Goal: Information Seeking & Learning: Find contact information

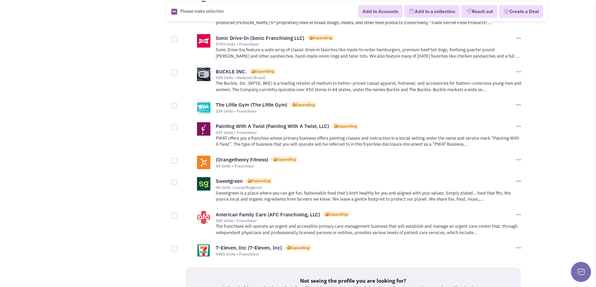
scroll to position [635, 0]
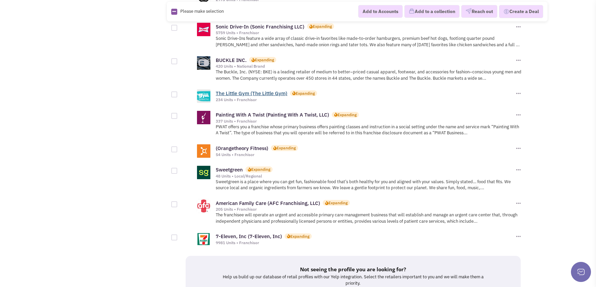
click at [250, 90] on link "The Little Gym (The Little Gym)" at bounding box center [252, 93] width 72 height 6
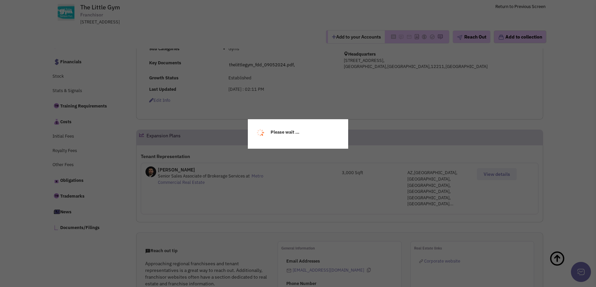
select select
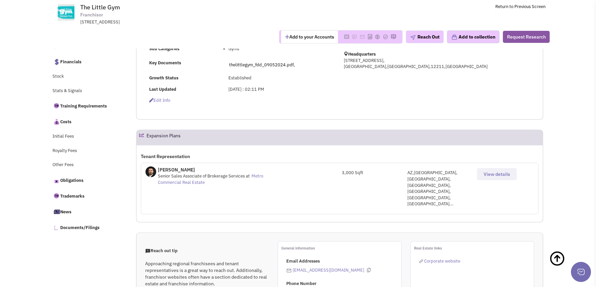
select select
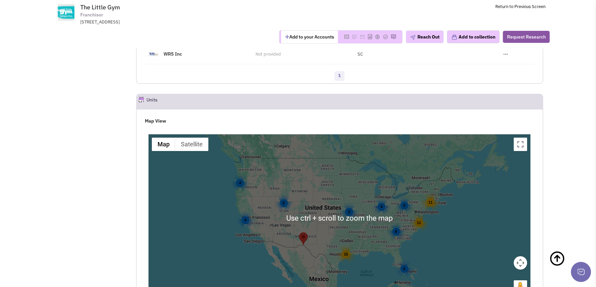
scroll to position [919, 0]
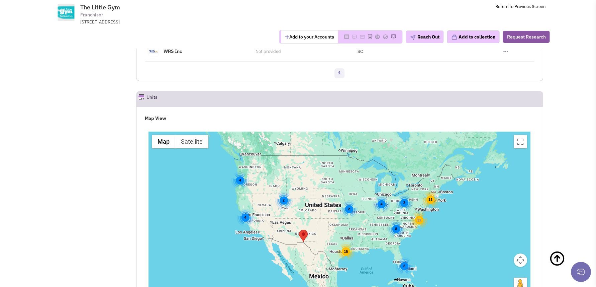
click at [392, 216] on div "2 11 15 4 8 11 4 2 2 2 4" at bounding box center [339, 214] width 382 height 167
click at [522, 253] on button "Map camera controls" at bounding box center [520, 259] width 13 height 13
click at [500, 236] on button "Zoom in" at bounding box center [503, 242] width 13 height 13
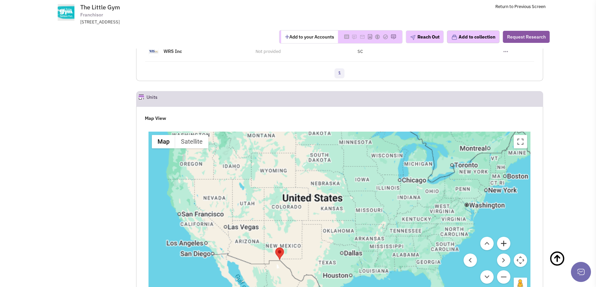
click at [500, 236] on button "Zoom in" at bounding box center [503, 242] width 13 height 13
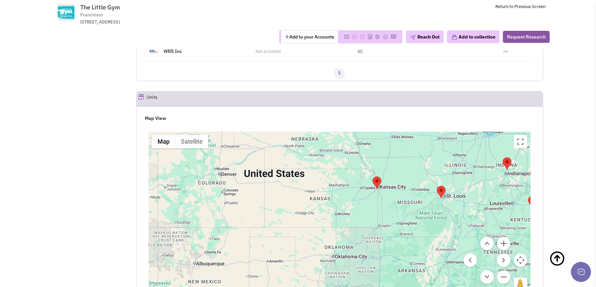
drag, startPoint x: 384, startPoint y: 186, endPoint x: 217, endPoint y: 165, distance: 167.5
click at [221, 167] on div "6 2" at bounding box center [339, 214] width 382 height 167
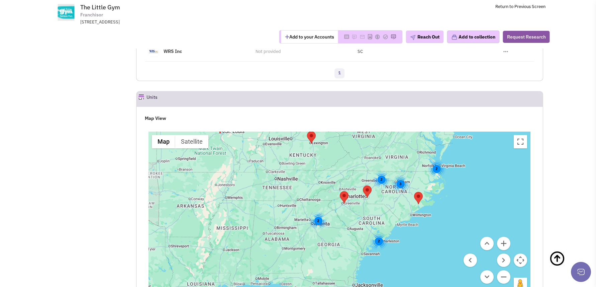
drag, startPoint x: 313, startPoint y: 207, endPoint x: 313, endPoint y: 173, distance: 34.1
click at [309, 167] on div "6 2 2 3 4 3 2 3 2" at bounding box center [339, 214] width 382 height 167
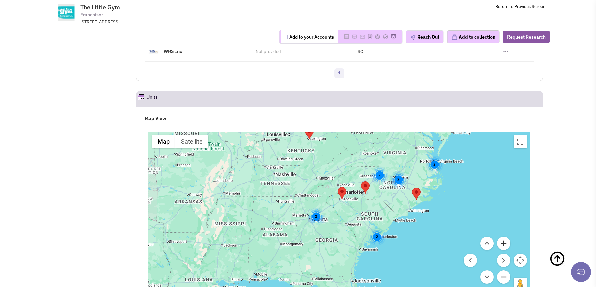
click at [500, 236] on button "Zoom in" at bounding box center [503, 242] width 13 height 13
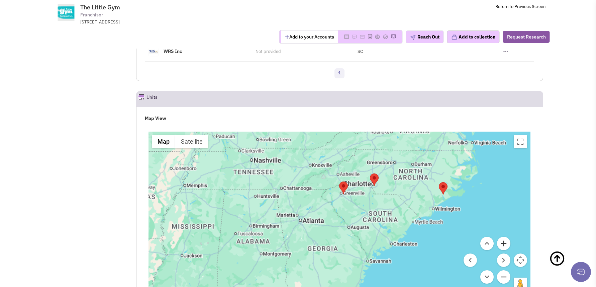
click at [500, 236] on button "Zoom in" at bounding box center [503, 242] width 13 height 13
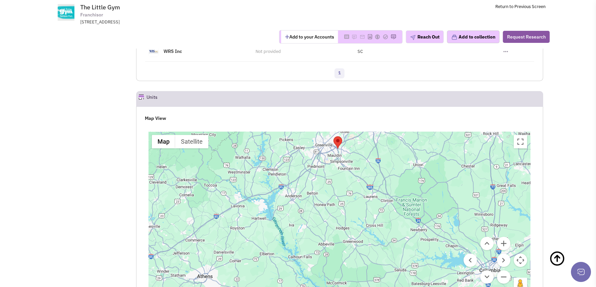
drag, startPoint x: 381, startPoint y: 157, endPoint x: 354, endPoint y: 219, distance: 67.6
click at [354, 219] on div at bounding box center [339, 214] width 382 height 167
click at [504, 236] on button "Zoom in" at bounding box center [503, 242] width 13 height 13
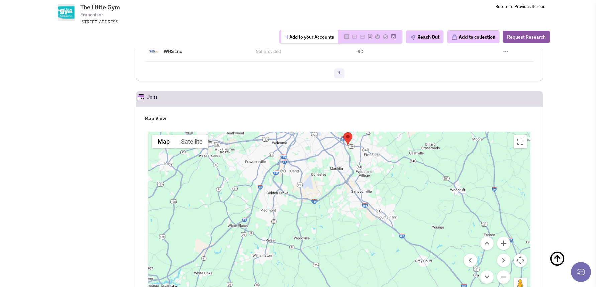
drag, startPoint x: 346, startPoint y: 150, endPoint x: 326, endPoint y: 243, distance: 94.6
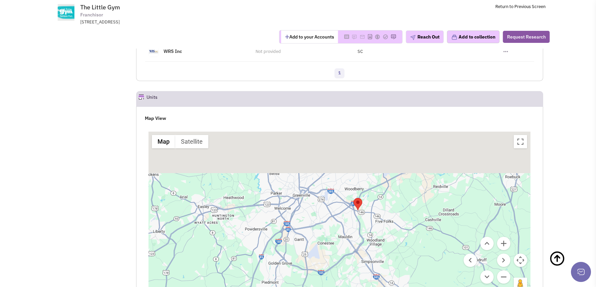
drag, startPoint x: 335, startPoint y: 201, endPoint x: 339, endPoint y: 267, distance: 66.4
click at [340, 269] on div at bounding box center [339, 214] width 382 height 167
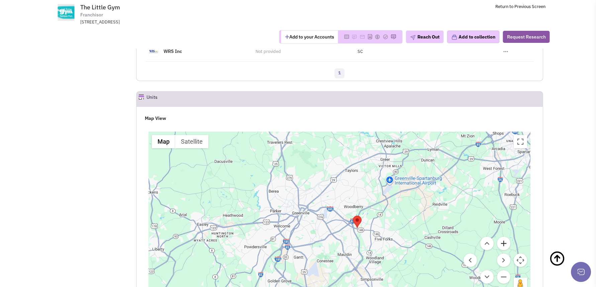
click at [503, 236] on button "Zoom in" at bounding box center [503, 242] width 13 height 13
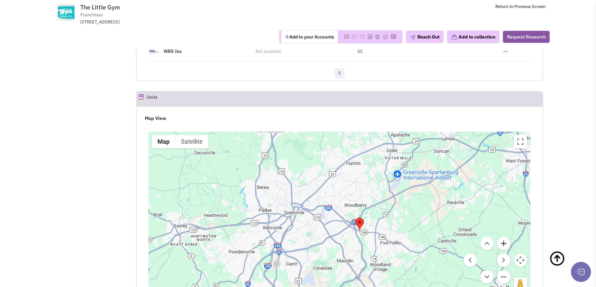
click at [503, 236] on button "Zoom in" at bounding box center [503, 242] width 13 height 13
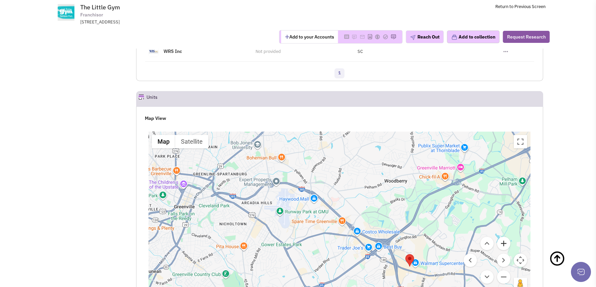
click at [502, 236] on button "Zoom in" at bounding box center [503, 242] width 13 height 13
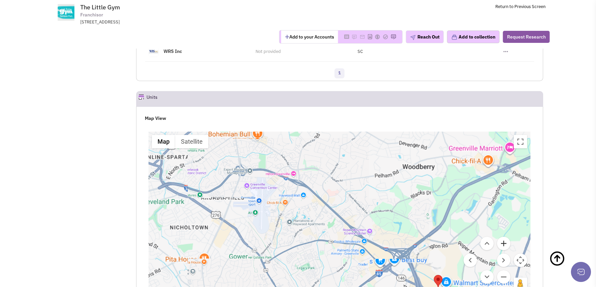
click at [502, 236] on button "Zoom in" at bounding box center [503, 242] width 13 height 13
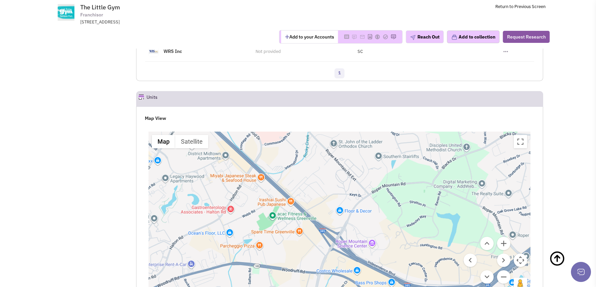
drag, startPoint x: 376, startPoint y: 200, endPoint x: 221, endPoint y: 121, distance: 174.1
click at [293, 153] on div at bounding box center [339, 214] width 382 height 167
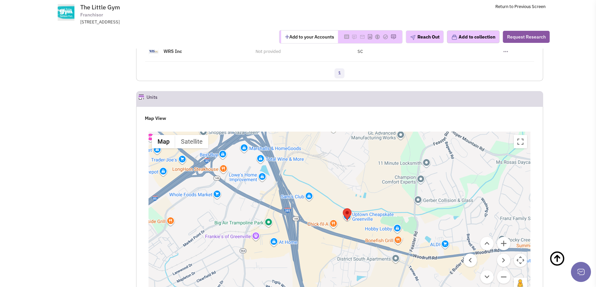
drag, startPoint x: 277, startPoint y: 167, endPoint x: 255, endPoint y: 137, distance: 37.6
click at [255, 137] on div at bounding box center [339, 214] width 382 height 167
click at [501, 236] on button "Zoom in" at bounding box center [503, 242] width 13 height 13
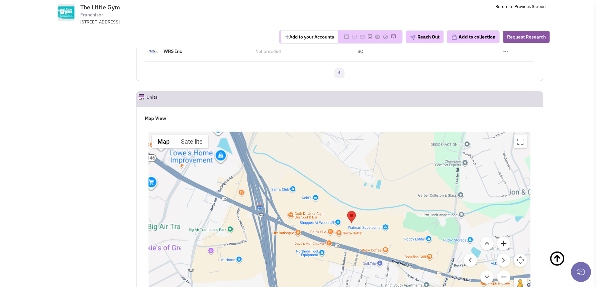
click at [501, 236] on button "Zoom in" at bounding box center [503, 242] width 13 height 13
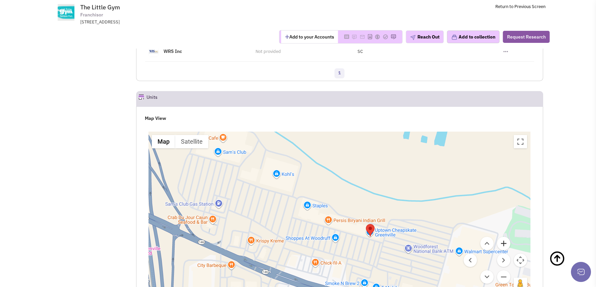
click at [501, 236] on button "Zoom in" at bounding box center [503, 242] width 13 height 13
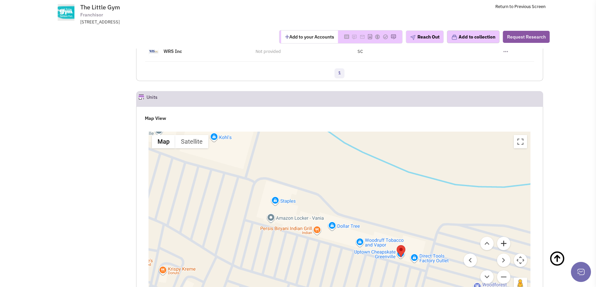
click at [501, 236] on button "Zoom in" at bounding box center [503, 242] width 13 height 13
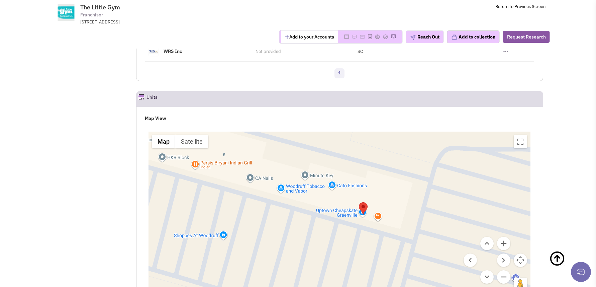
drag, startPoint x: 365, startPoint y: 212, endPoint x: 278, endPoint y: 141, distance: 112.7
click at [276, 140] on div at bounding box center [339, 214] width 382 height 167
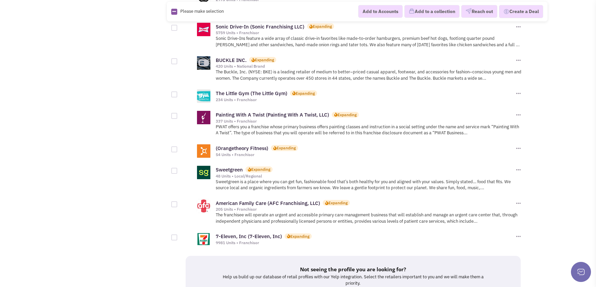
scroll to position [602, 0]
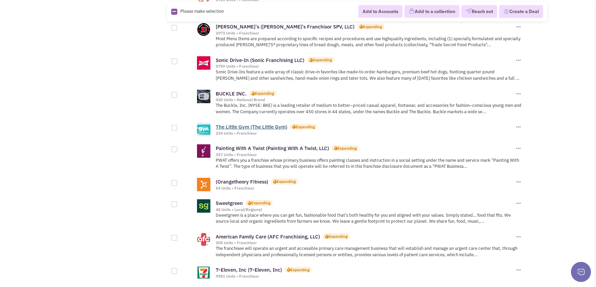
click at [259, 123] on link "The Little Gym (The Little Gym)" at bounding box center [252, 126] width 72 height 6
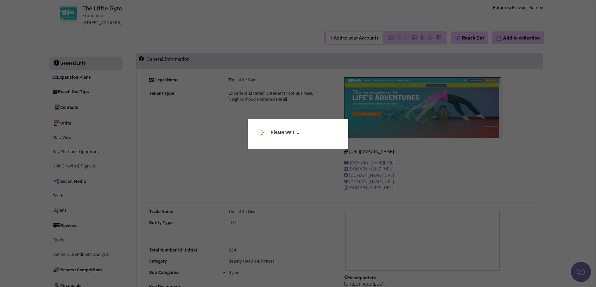
select select
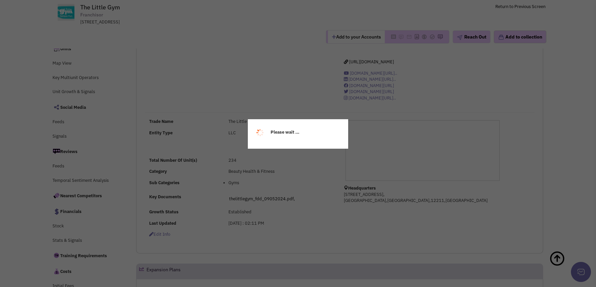
select select
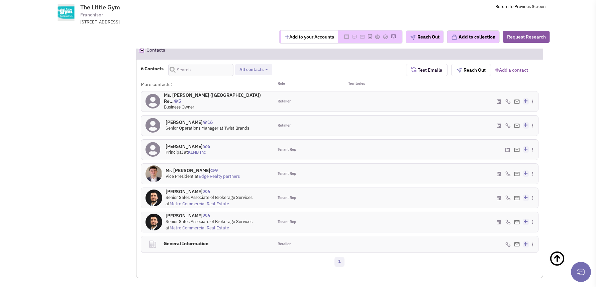
scroll to position [536, 0]
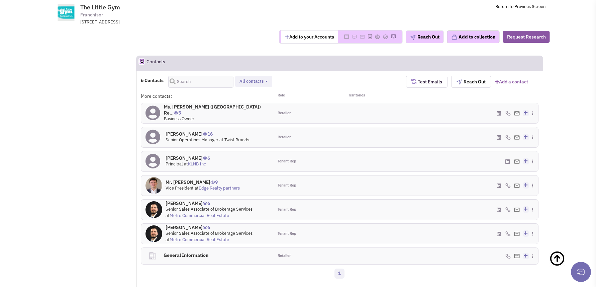
drag, startPoint x: 165, startPoint y: 108, endPoint x: 205, endPoint y: 109, distance: 40.1
click at [205, 127] on div "Mr. Josh Bergeron 16 Senior Operations Manager at Twist Brands" at bounding box center [207, 137] width 132 height 20
copy h4 "Mr. Josh Bergeron"
click at [516, 135] on img at bounding box center [517, 137] width 6 height 4
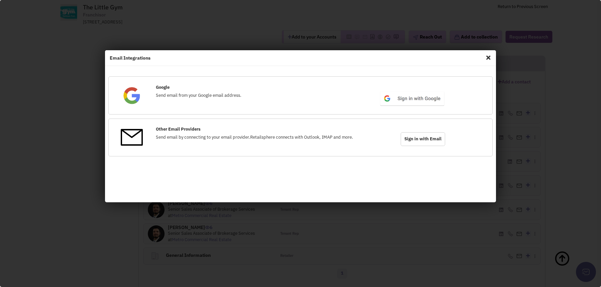
click at [490, 57] on span "Close" at bounding box center [488, 57] width 9 height 11
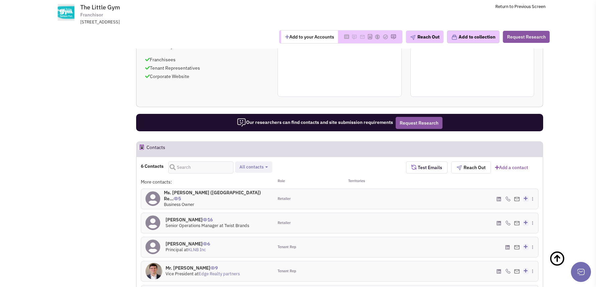
scroll to position [469, 0]
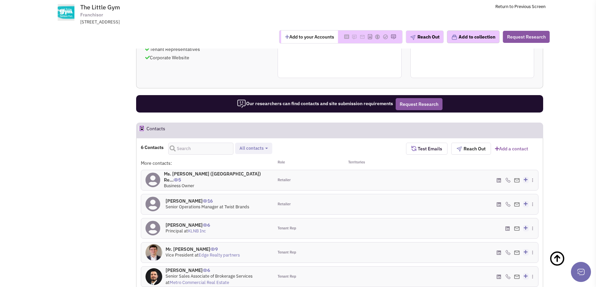
click at [203, 171] on h4 "Ms. Amy (Napoli) Re... 5" at bounding box center [216, 177] width 105 height 12
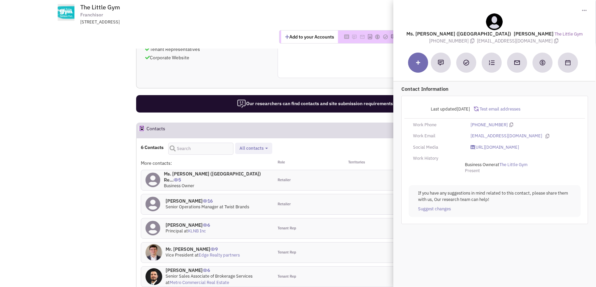
click at [281, 38] on button "Add to your Accounts" at bounding box center [309, 36] width 57 height 13
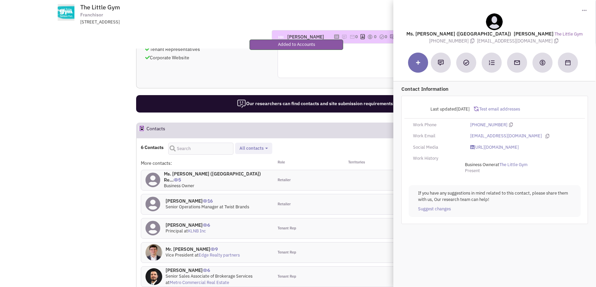
click at [188, 27] on div "Harris Houser No note found! 0 0 0 Reach Out Add to collection" at bounding box center [298, 36] width 512 height 23
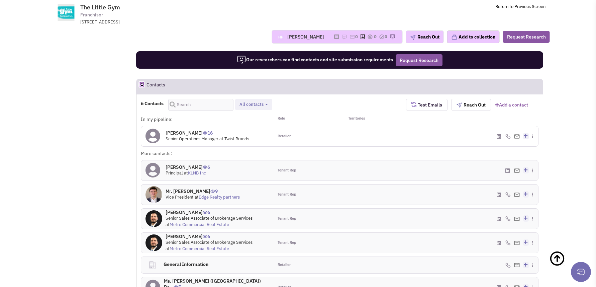
scroll to position [502, 0]
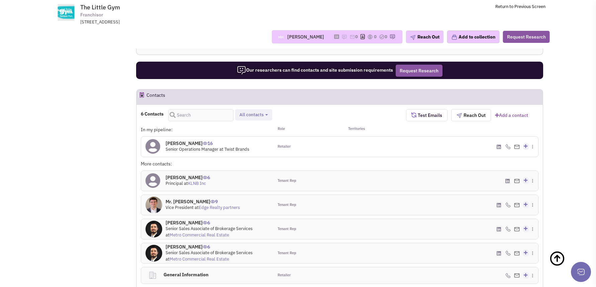
click at [299, 37] on div "Harris Houser" at bounding box center [305, 36] width 37 height 7
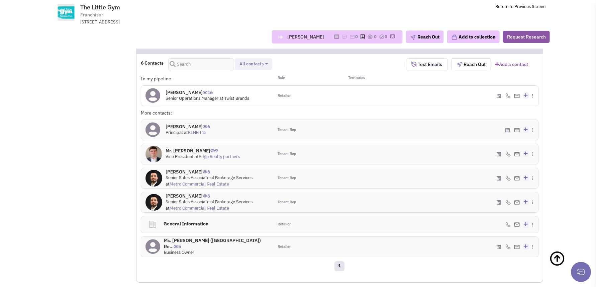
scroll to position [569, 0]
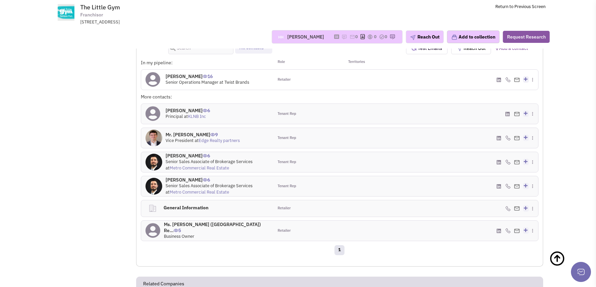
click at [187, 200] on h4 "General Information 0" at bounding box center [211, 207] width 101 height 15
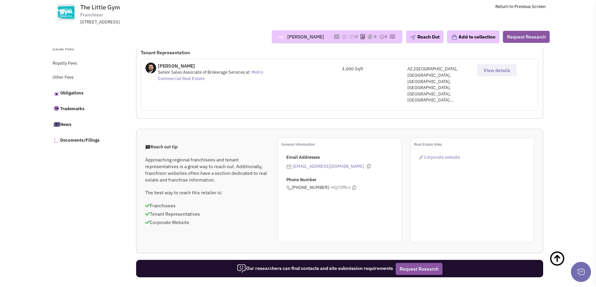
scroll to position [302, 0]
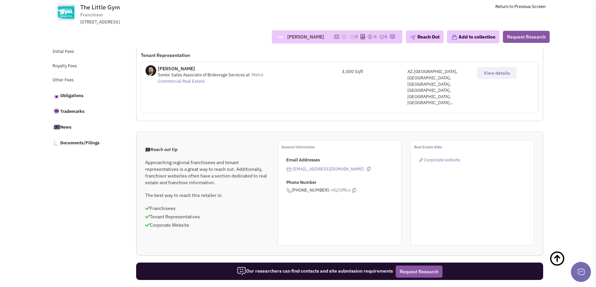
click at [494, 70] on button "View details" at bounding box center [497, 73] width 40 height 12
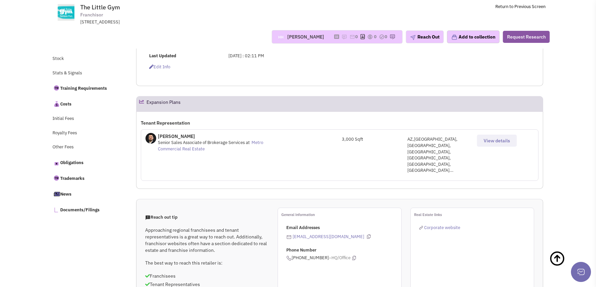
scroll to position [301, 0]
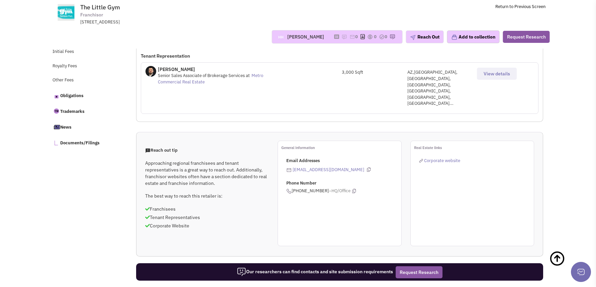
click at [326, 167] on link "marketing@thelittlegym.com" at bounding box center [329, 170] width 72 height 6
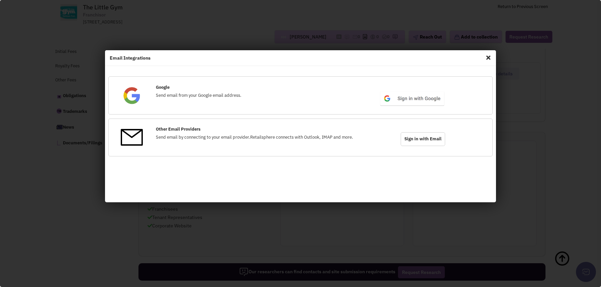
click at [489, 59] on span "Close" at bounding box center [488, 57] width 9 height 11
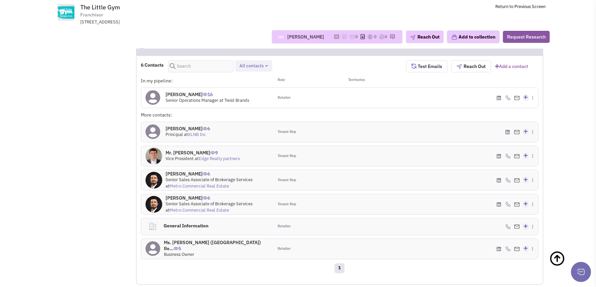
scroll to position [536, 0]
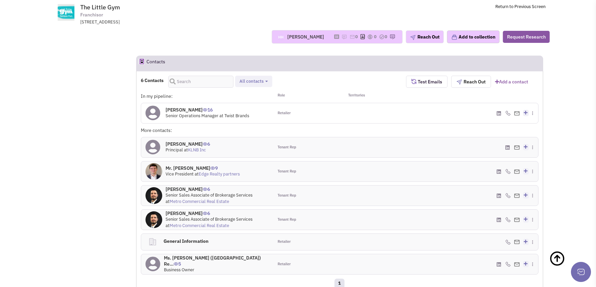
click at [498, 193] on icon at bounding box center [499, 195] width 4 height 5
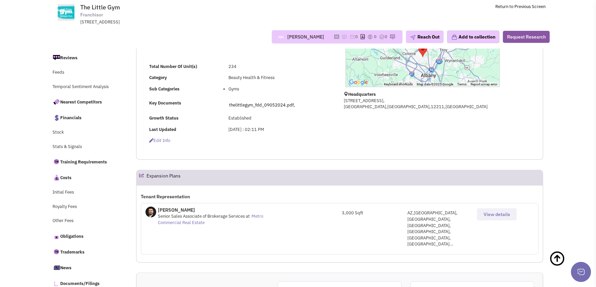
scroll to position [0, 0]
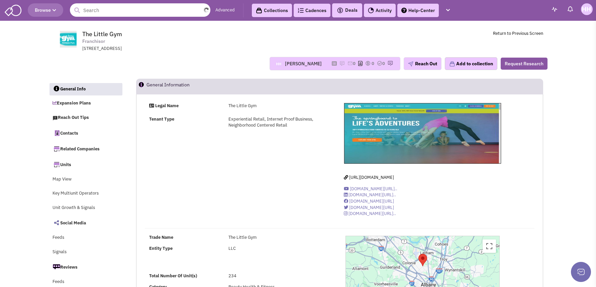
click at [111, 13] on input "text" at bounding box center [140, 9] width 140 height 13
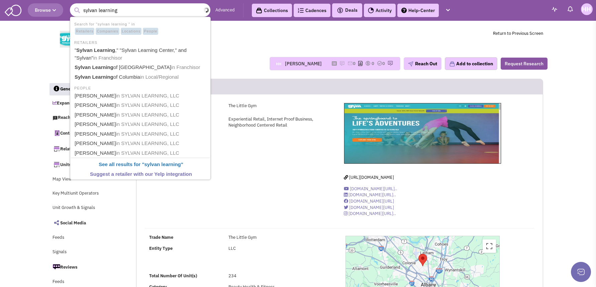
type input "sylvan learning"
click at [72, 5] on button "submit" at bounding box center [77, 10] width 10 height 10
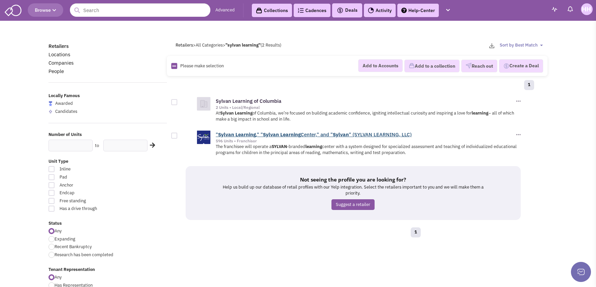
click at [293, 136] on b "Learning" at bounding box center [290, 134] width 20 height 6
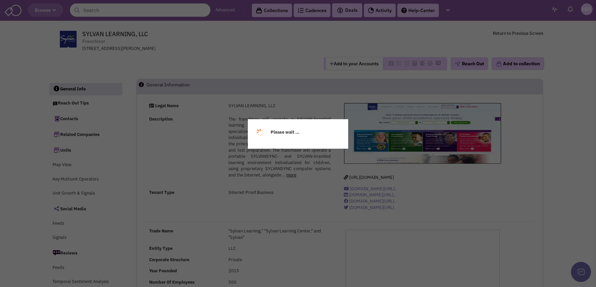
select select
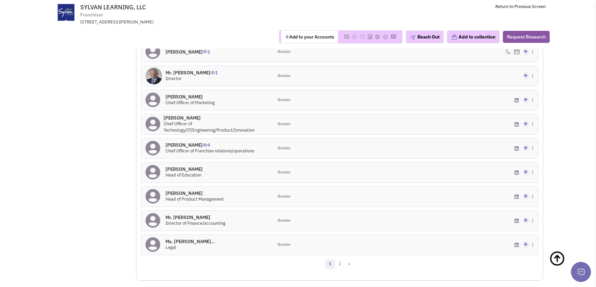
scroll to position [569, 0]
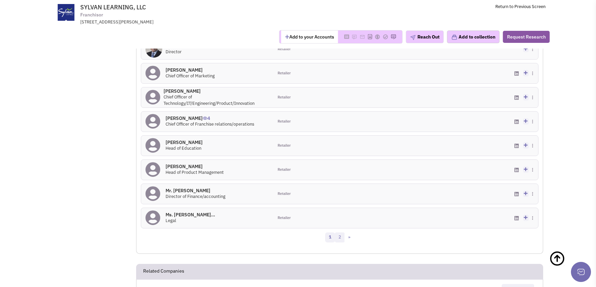
click at [341, 237] on link "2" at bounding box center [340, 237] width 10 height 10
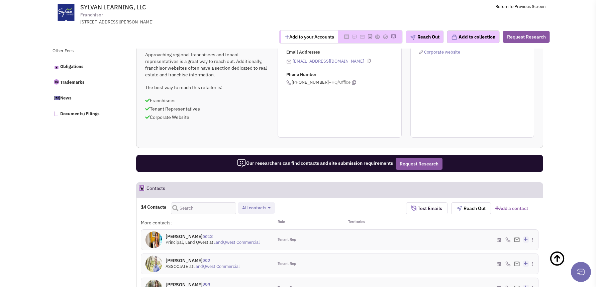
scroll to position [417, 0]
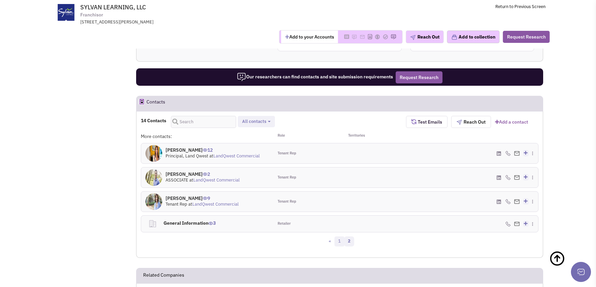
click at [338, 239] on link "1" at bounding box center [339, 241] width 10 height 10
